Goal: Information Seeking & Learning: Learn about a topic

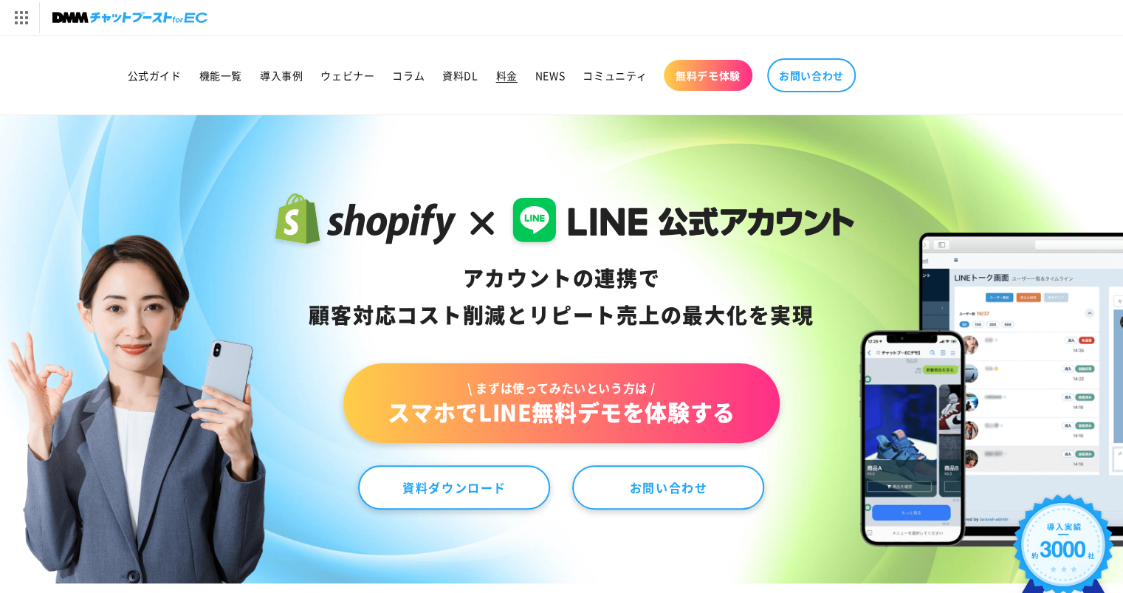
click at [509, 77] on span "料金" at bounding box center [506, 75] width 21 height 13
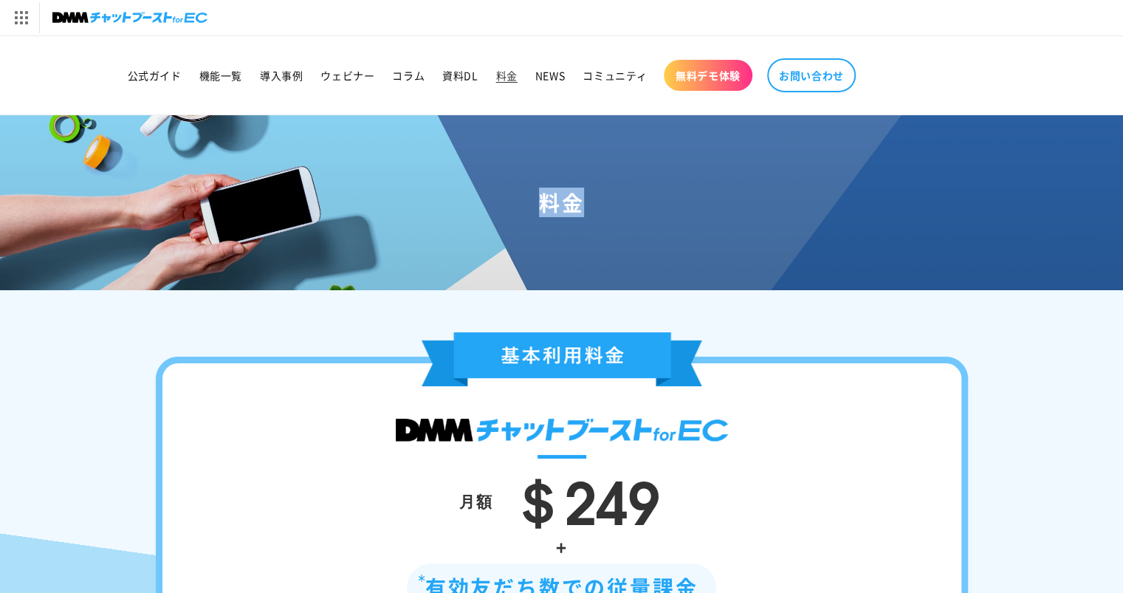
drag, startPoint x: 543, startPoint y: 203, endPoint x: 620, endPoint y: 216, distance: 78.7
click at [620, 216] on div "料金" at bounding box center [561, 202] width 1123 height 174
click at [588, 205] on h1 "料金" at bounding box center [562, 202] width 1088 height 27
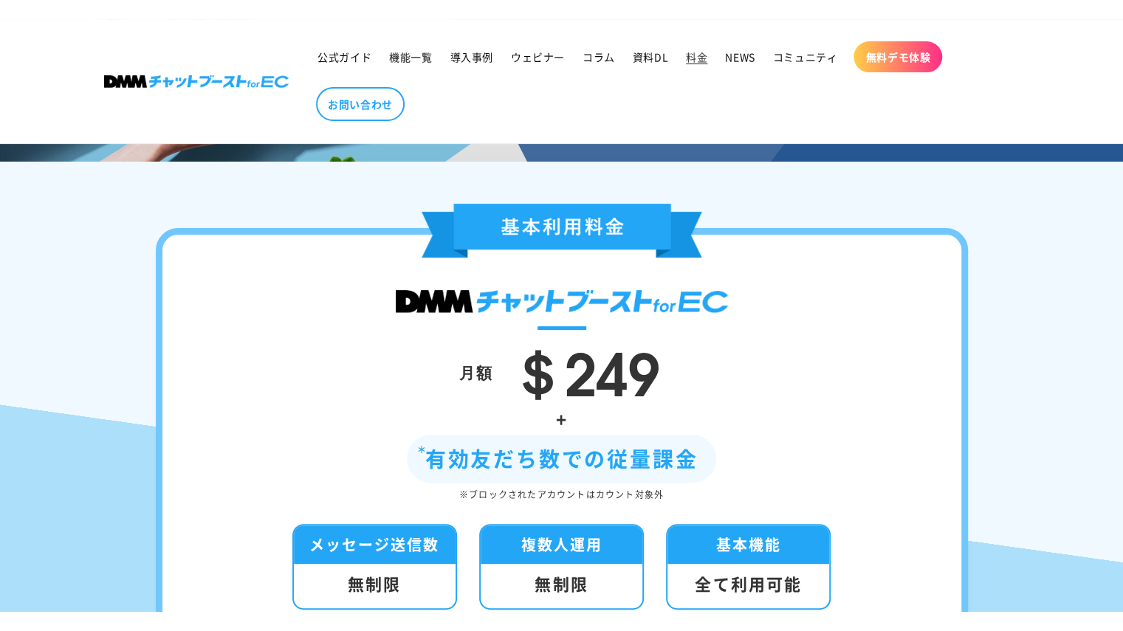
scroll to position [369, 0]
